Goal: Task Accomplishment & Management: Use online tool/utility

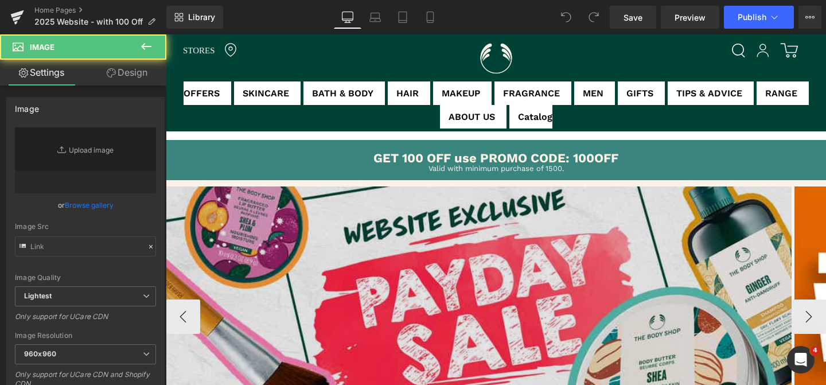
click at [314, 225] on img at bounding box center [479, 316] width 626 height 260
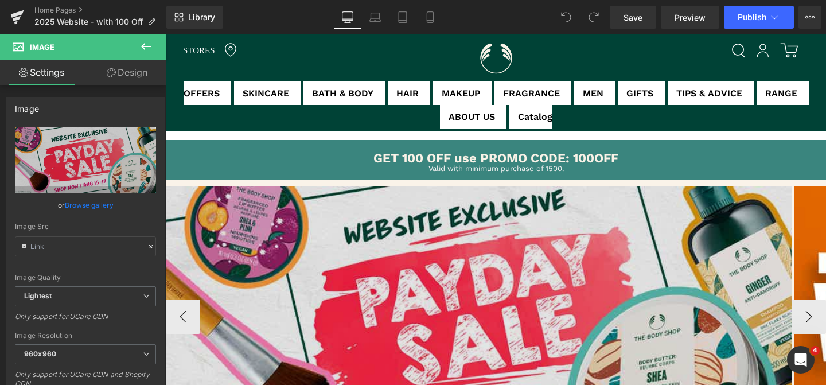
type input "[URL][DOMAIN_NAME]"
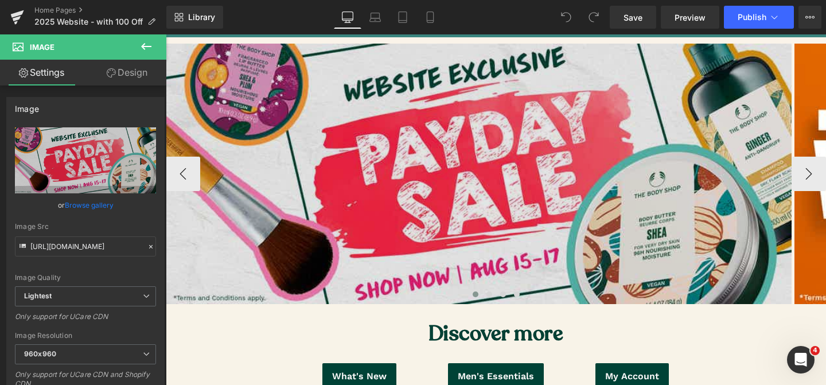
scroll to position [161, 0]
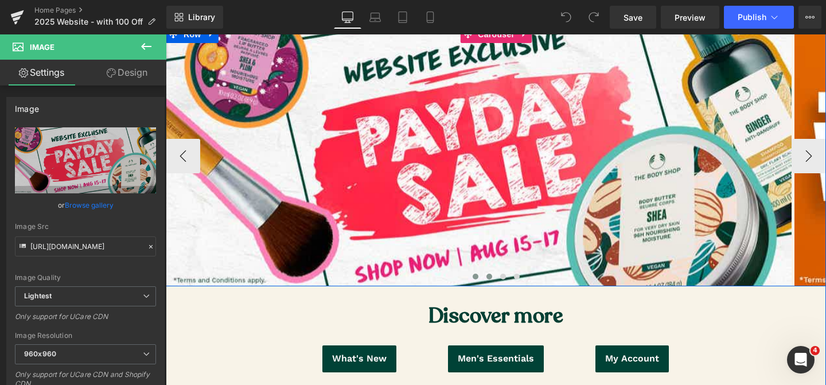
click at [487, 275] on span at bounding box center [489, 276] width 6 height 6
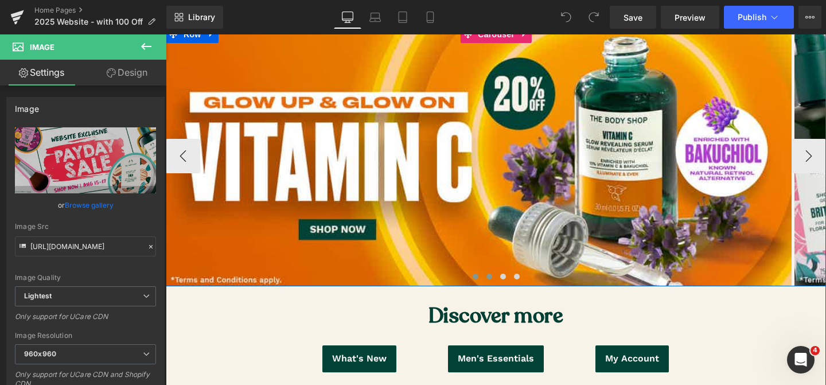
click at [474, 275] on span at bounding box center [475, 276] width 6 height 6
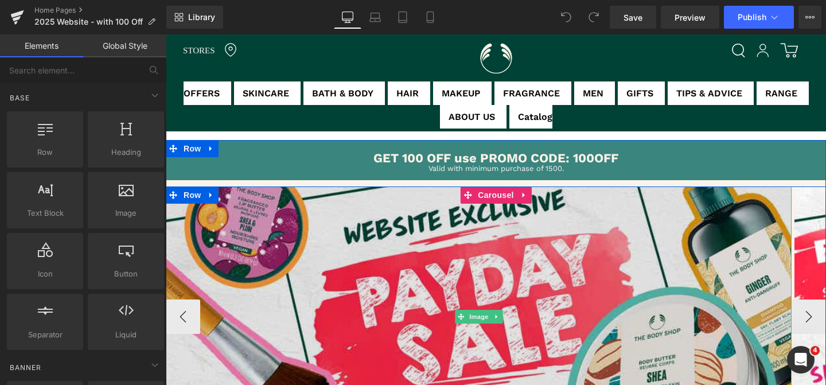
click at [426, 287] on img at bounding box center [479, 316] width 626 height 260
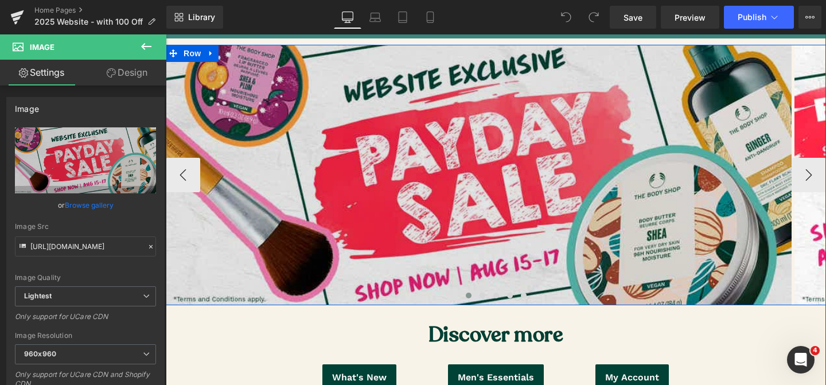
scroll to position [161, 0]
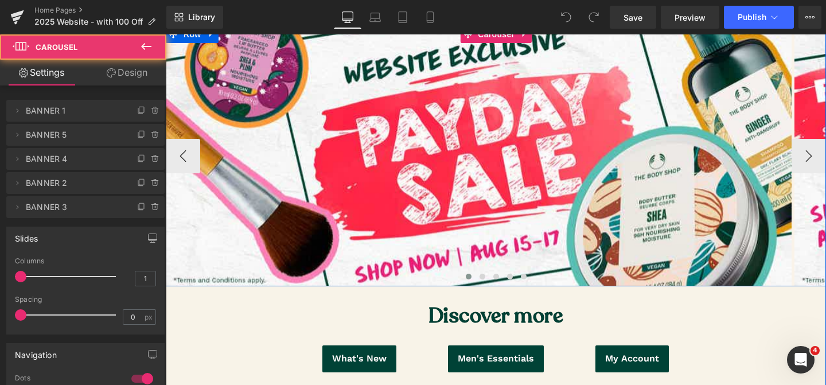
click at [469, 276] on span at bounding box center [469, 276] width 6 height 6
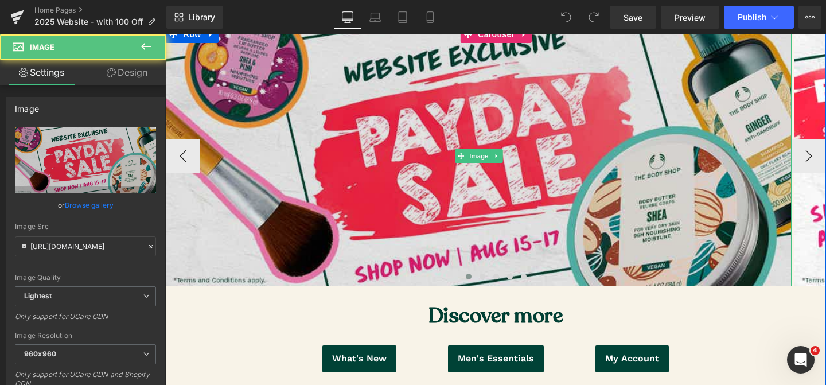
click at [347, 191] on img at bounding box center [479, 156] width 626 height 260
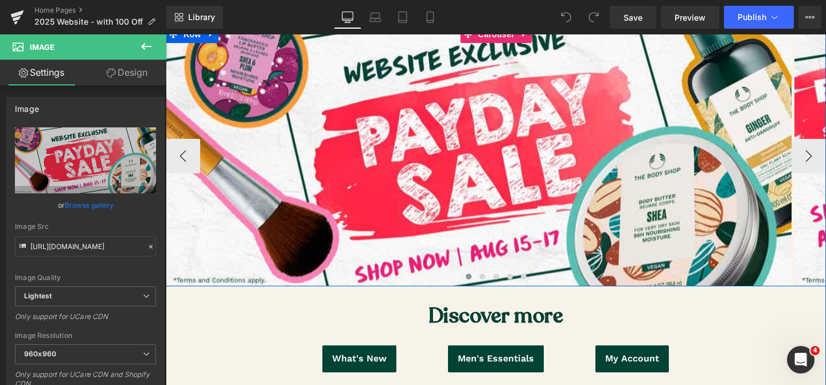
click at [468, 275] on span at bounding box center [469, 276] width 6 height 6
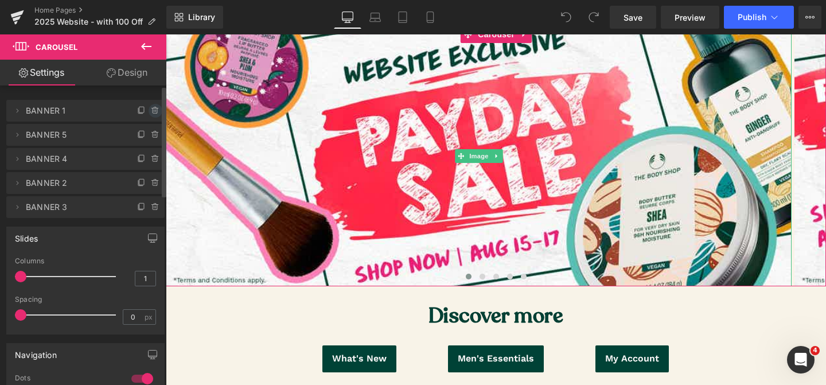
click at [155, 110] on icon at bounding box center [155, 111] width 0 height 2
click at [151, 110] on button "Delete" at bounding box center [143, 111] width 36 height 15
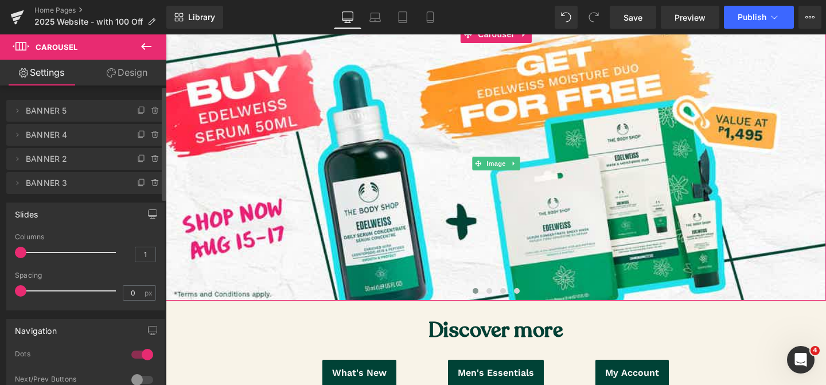
click at [155, 110] on icon at bounding box center [155, 111] width 0 height 2
click at [151, 110] on button "Delete" at bounding box center [143, 111] width 36 height 15
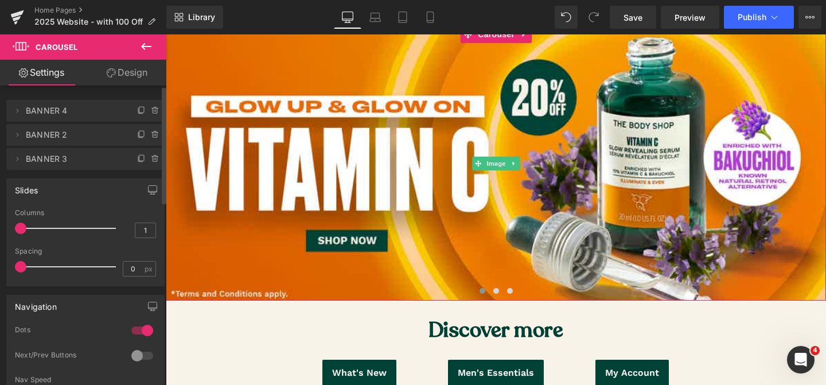
click at [76, 111] on span "BANNER 4" at bounding box center [74, 111] width 96 height 22
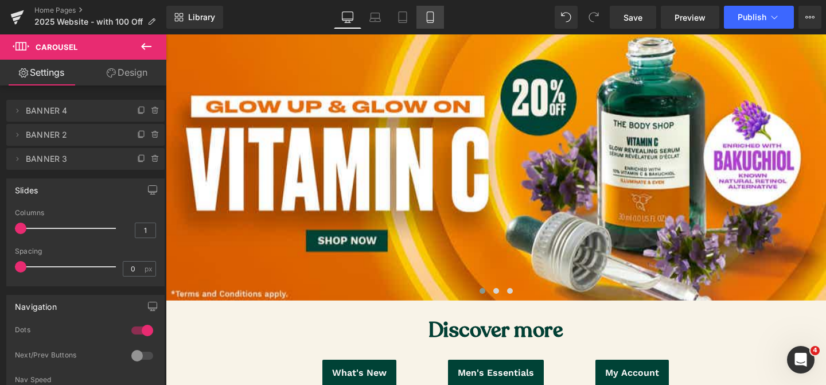
click at [436, 19] on link "Mobile" at bounding box center [430, 17] width 28 height 23
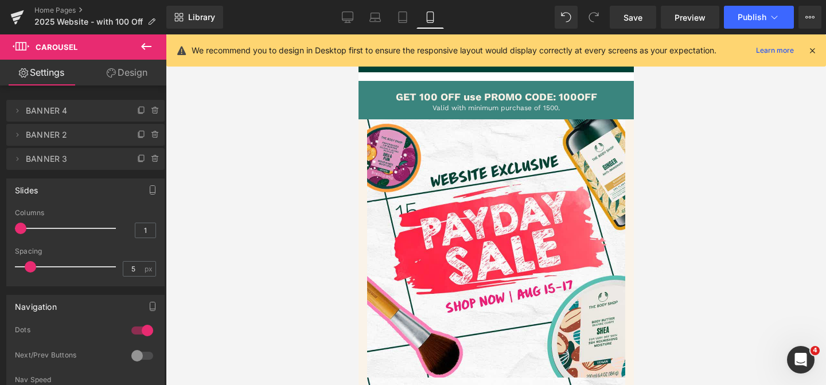
scroll to position [0, 0]
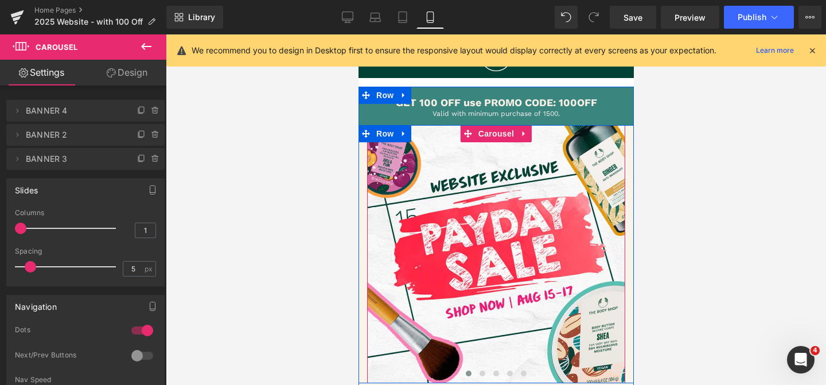
click at [466, 373] on span at bounding box center [468, 373] width 6 height 6
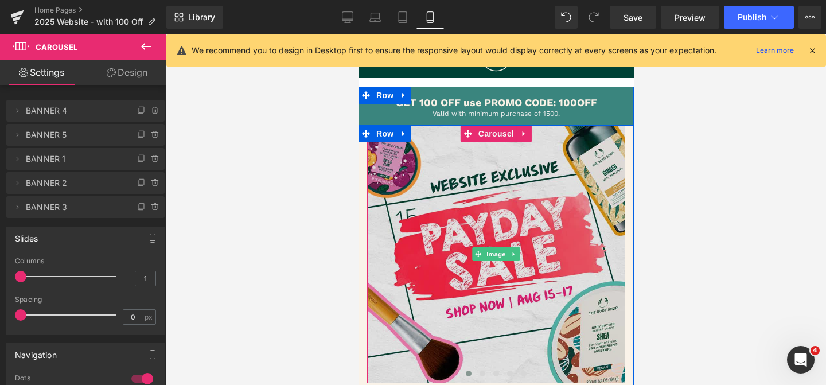
click at [394, 230] on img at bounding box center [495, 254] width 258 height 258
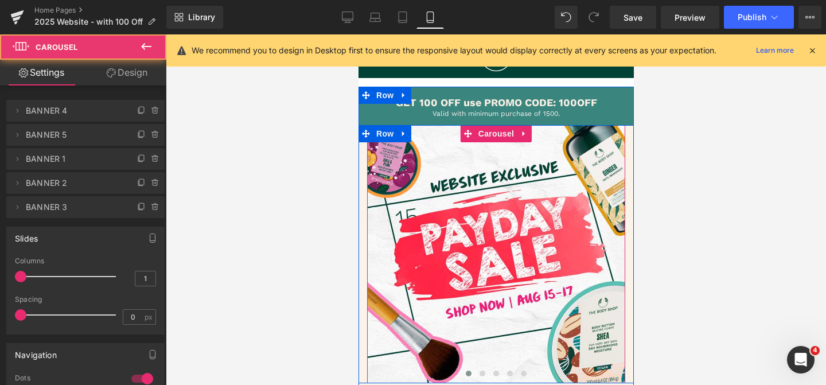
click at [468, 374] on span at bounding box center [468, 373] width 6 height 6
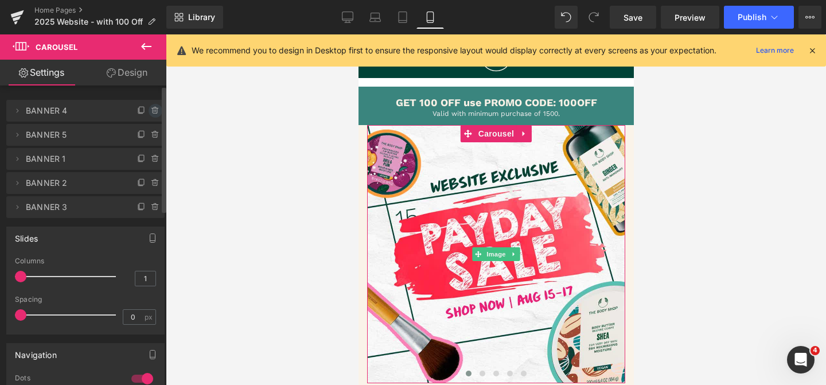
click at [151, 110] on icon at bounding box center [155, 110] width 9 height 9
click at [150, 110] on button "Delete" at bounding box center [143, 111] width 36 height 15
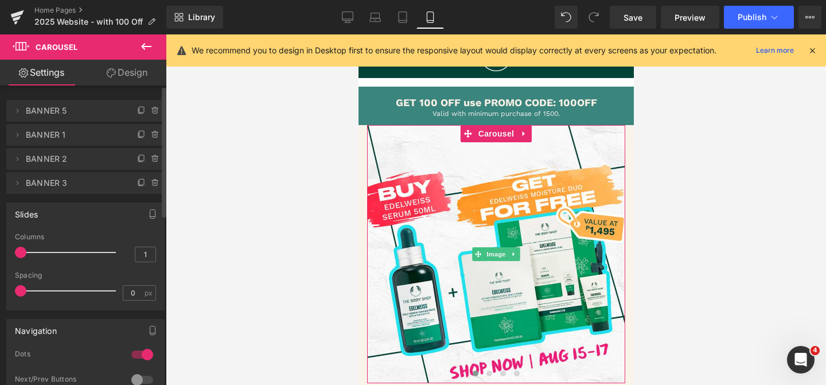
click at [151, 110] on icon at bounding box center [155, 110] width 9 height 9
click at [150, 110] on button "Delete" at bounding box center [143, 111] width 36 height 15
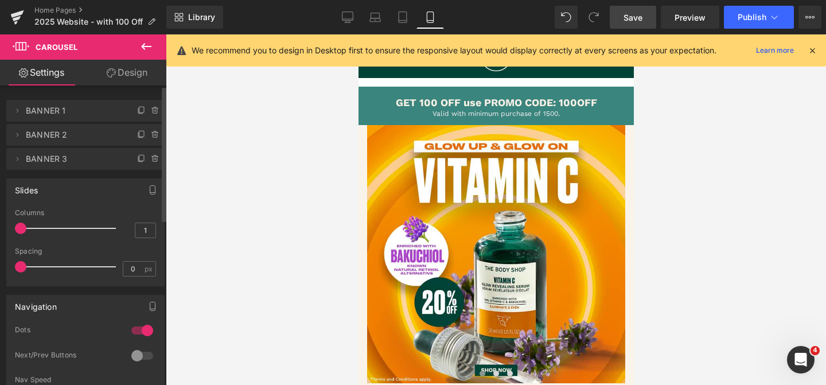
click at [639, 14] on span "Save" at bounding box center [632, 17] width 19 height 12
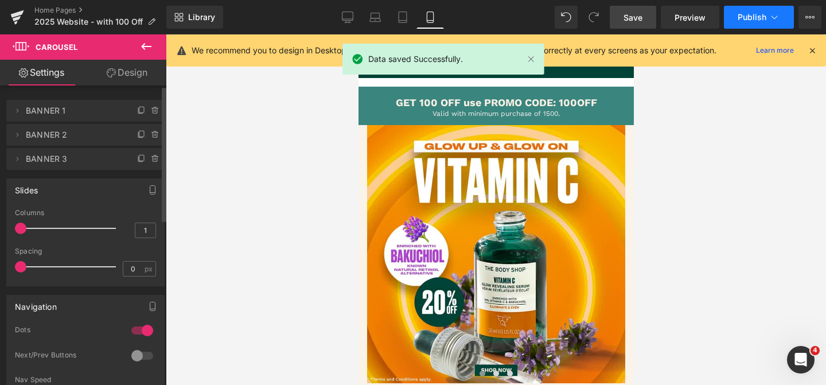
click at [764, 16] on span "Publish" at bounding box center [751, 17] width 29 height 9
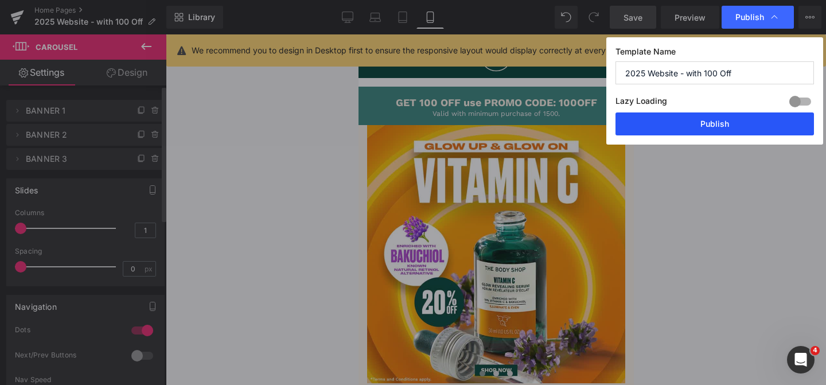
click at [697, 119] on button "Publish" at bounding box center [714, 123] width 198 height 23
